Goal: Information Seeking & Learning: Learn about a topic

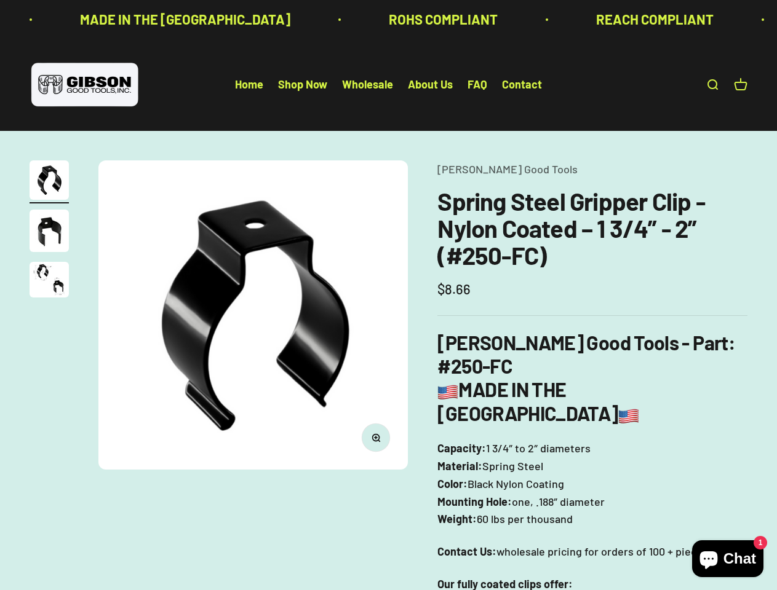
click at [388, 295] on img at bounding box center [252, 314] width 309 height 309
click at [253, 315] on img at bounding box center [252, 314] width 309 height 309
click at [376, 437] on icon "button" at bounding box center [375, 437] width 3 height 3
click at [49, 182] on img "Go to item 1" at bounding box center [49, 179] width 39 height 39
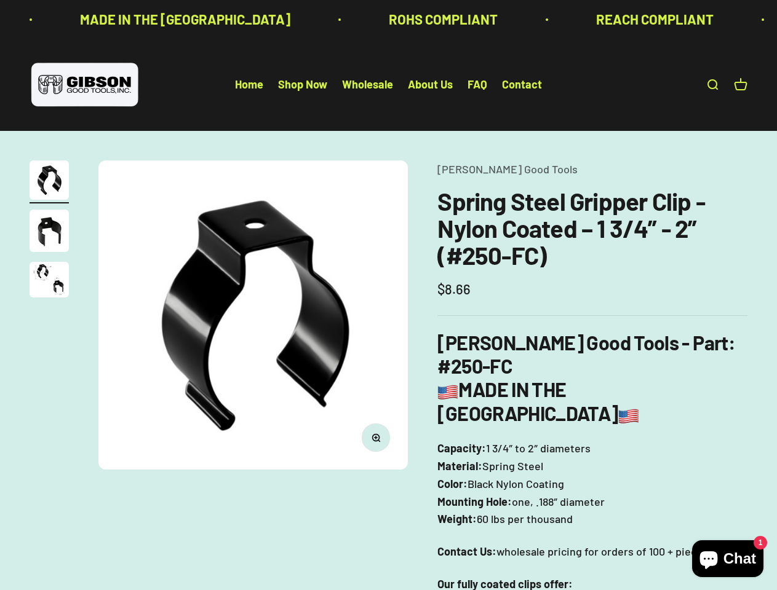
click at [49, 232] on img "Go to item 2" at bounding box center [49, 231] width 39 height 42
click at [49, 282] on img "Go to item 3" at bounding box center [49, 280] width 39 height 36
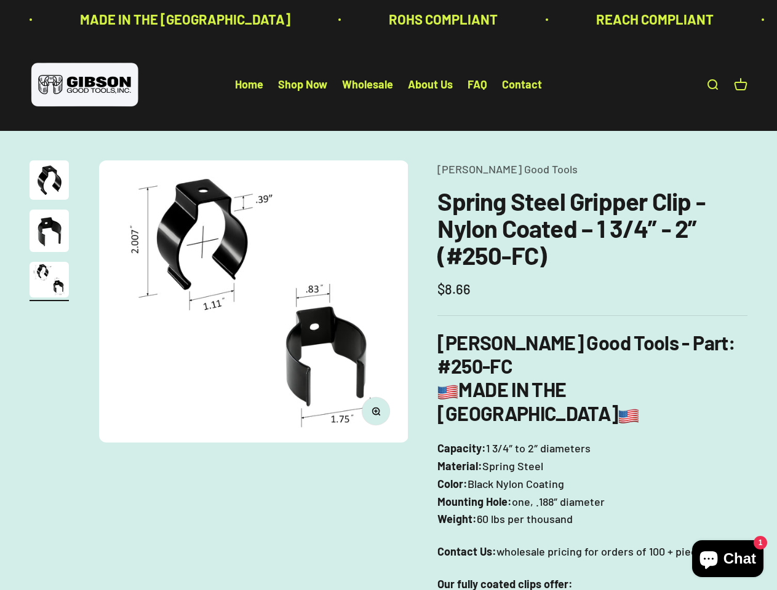
scroll to position [0, 633]
